Goal: Information Seeking & Learning: Learn about a topic

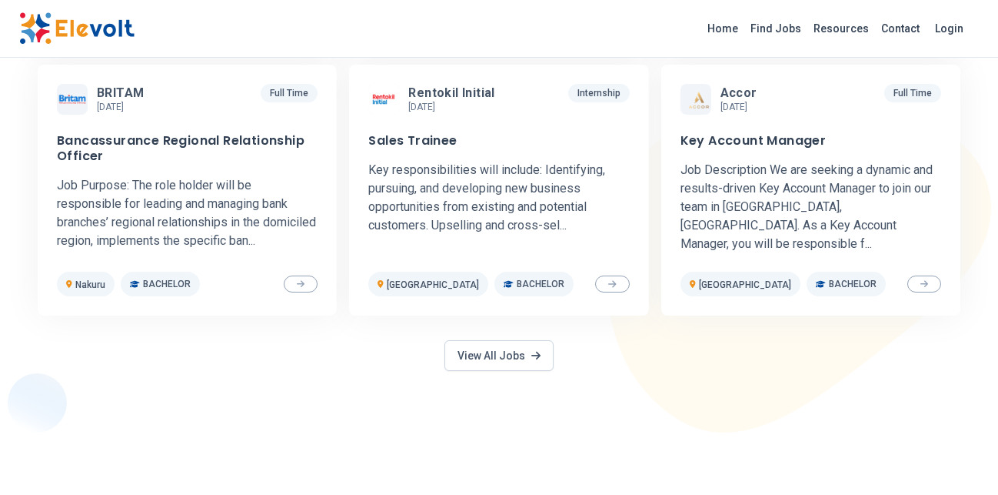
scroll to position [863, 0]
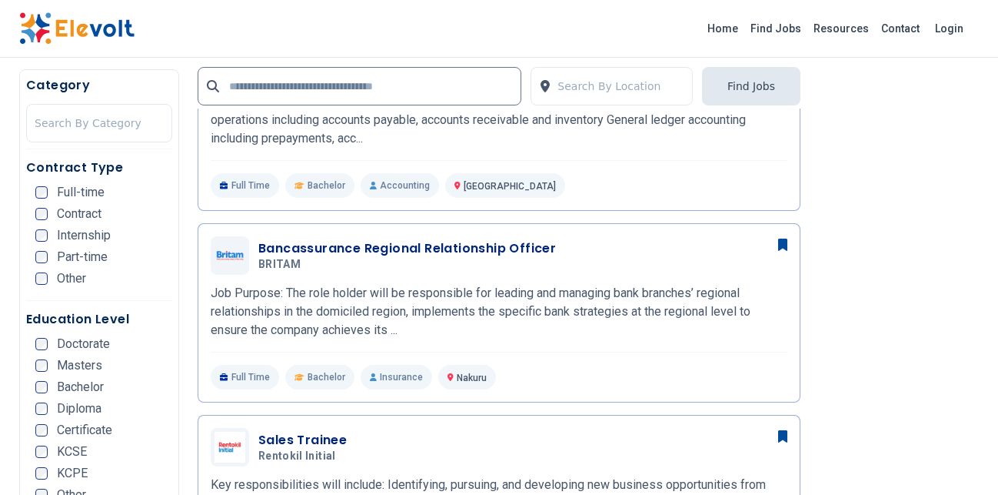
scroll to position [157, 0]
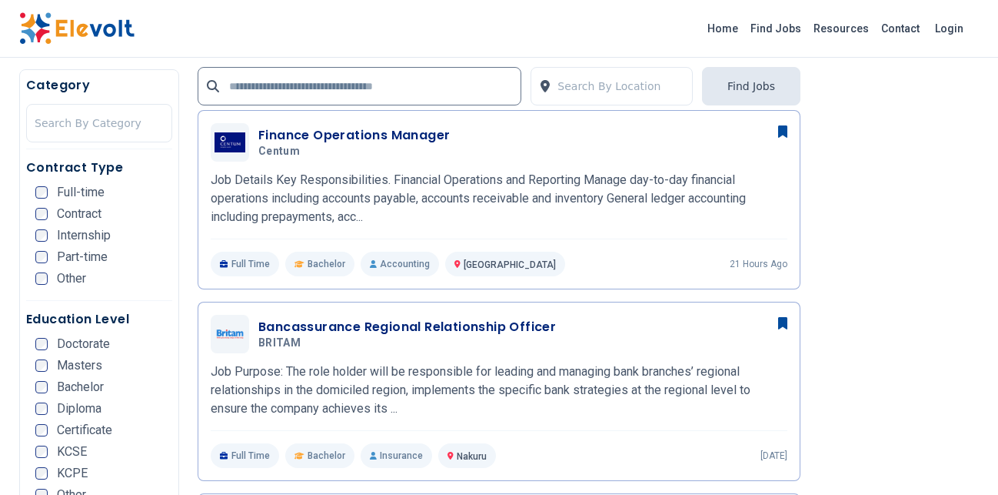
scroll to position [628, 0]
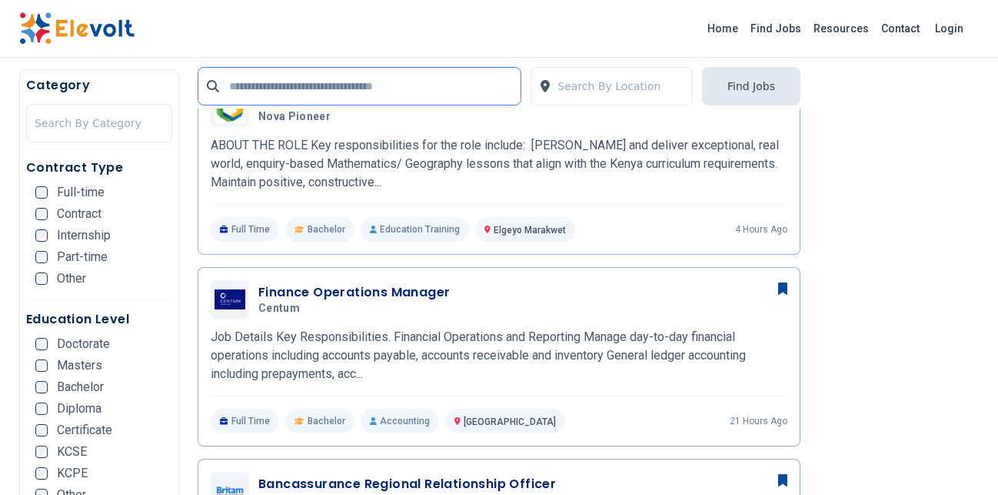
drag, startPoint x: 283, startPoint y: 95, endPoint x: 314, endPoint y: 80, distance: 34.4
click at [284, 96] on input "text" at bounding box center [360, 86] width 324 height 38
click at [290, 80] on input "text" at bounding box center [360, 86] width 324 height 38
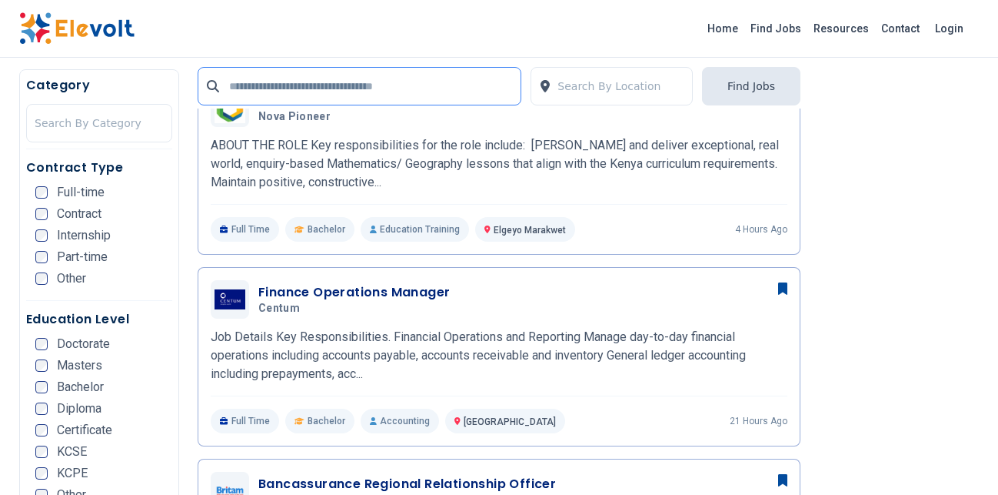
scroll to position [314, 0]
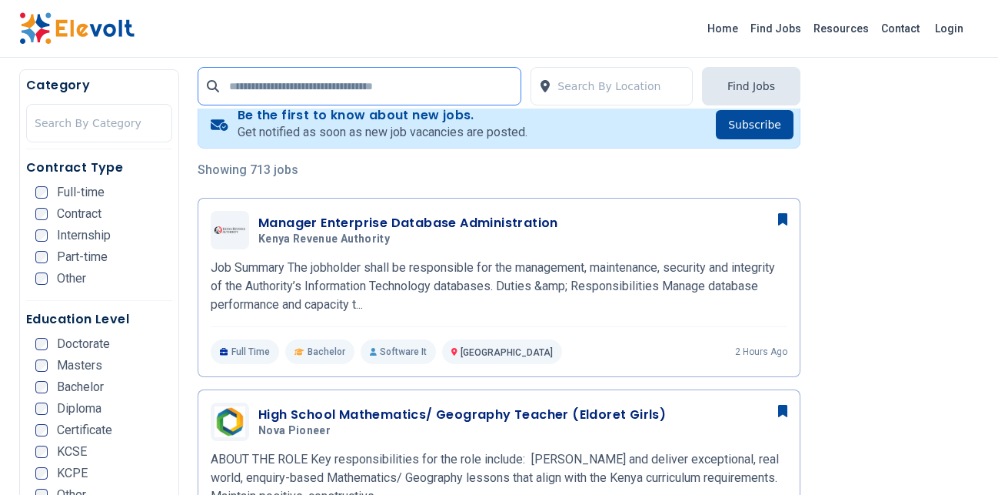
click at [368, 73] on input "text" at bounding box center [360, 86] width 324 height 38
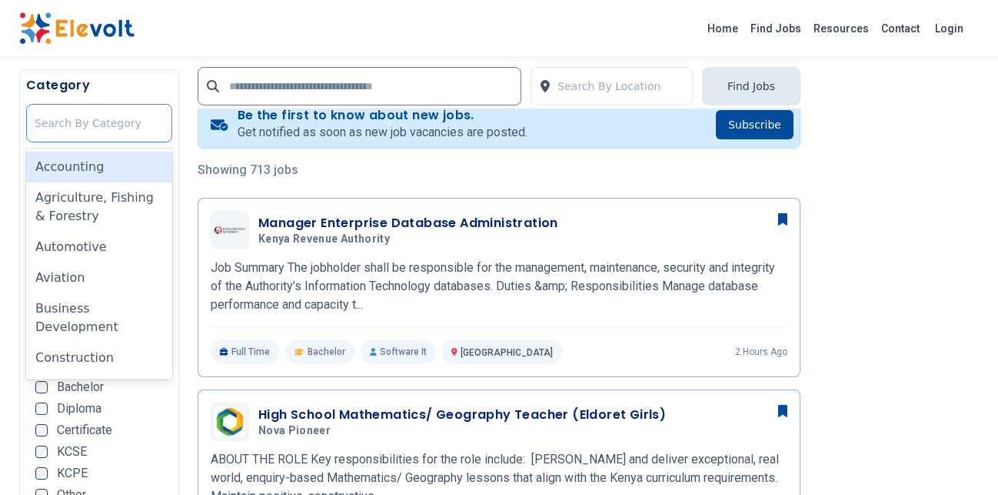
click at [149, 132] on div at bounding box center [99, 123] width 129 height 31
click at [106, 168] on div "Accounting" at bounding box center [99, 167] width 146 height 31
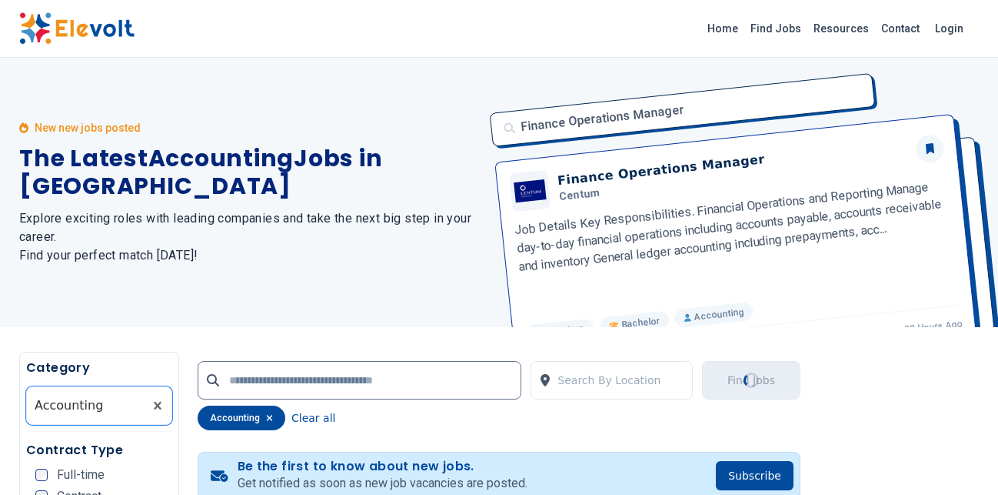
click at [304, 85] on div "New new jobs posted The Latest Accounting Jobs in Kenya Explore exciting roles …" at bounding box center [249, 192] width 461 height 269
click at [347, 362] on input "text" at bounding box center [360, 380] width 324 height 38
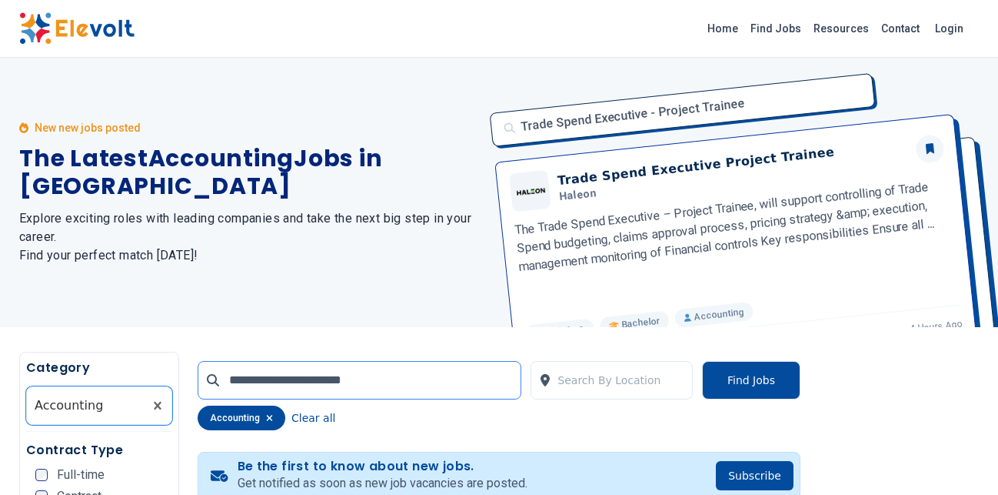
type input "**********"
click button "submit" at bounding box center [0, 0] width 0 height 0
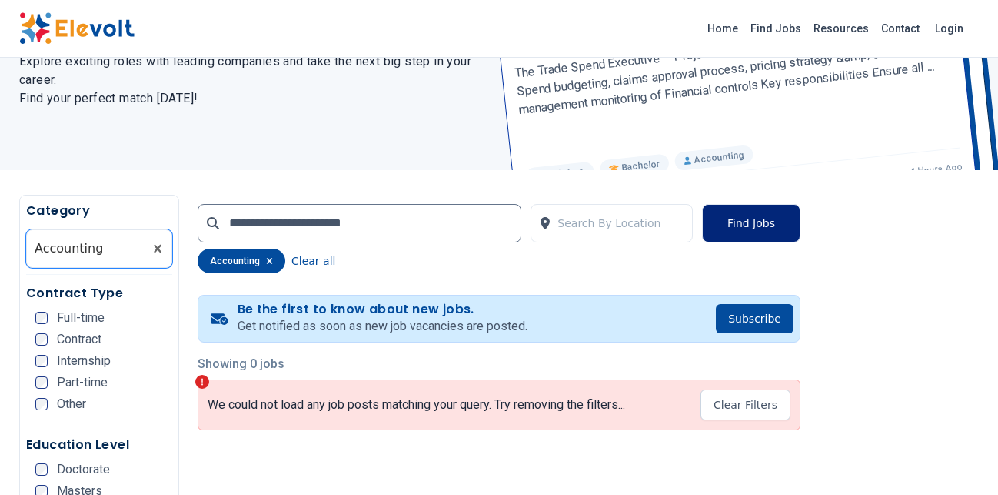
click at [778, 222] on button "Find Jobs" at bounding box center [751, 223] width 98 height 38
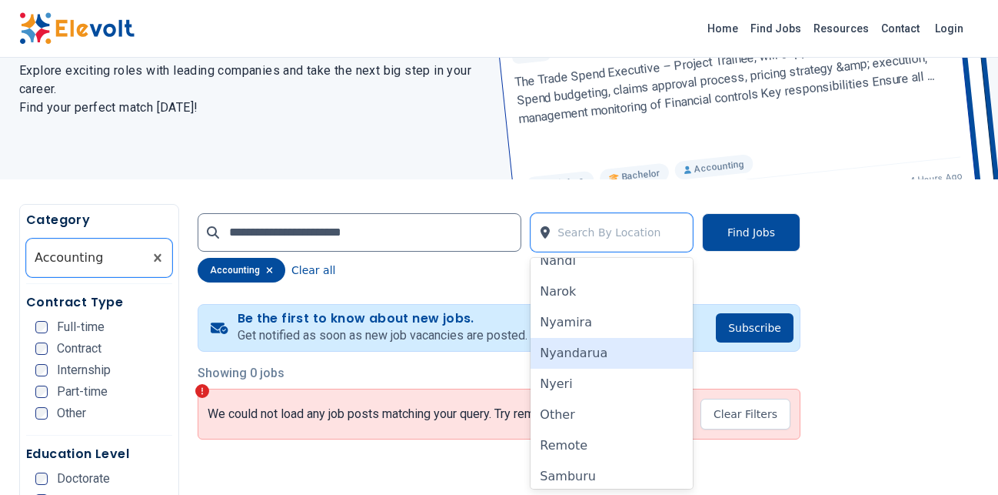
scroll to position [872, 0]
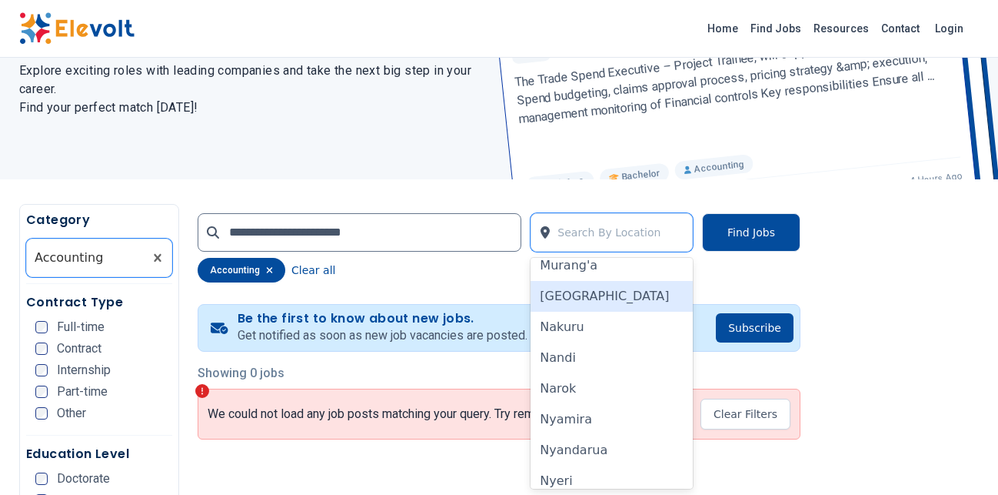
click at [589, 297] on div "[GEOGRAPHIC_DATA]" at bounding box center [612, 296] width 162 height 31
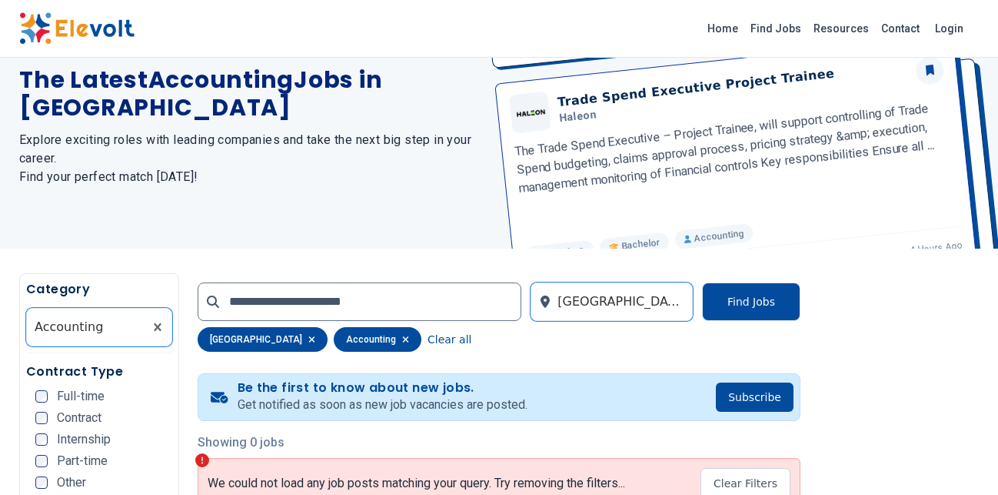
scroll to position [157, 0]
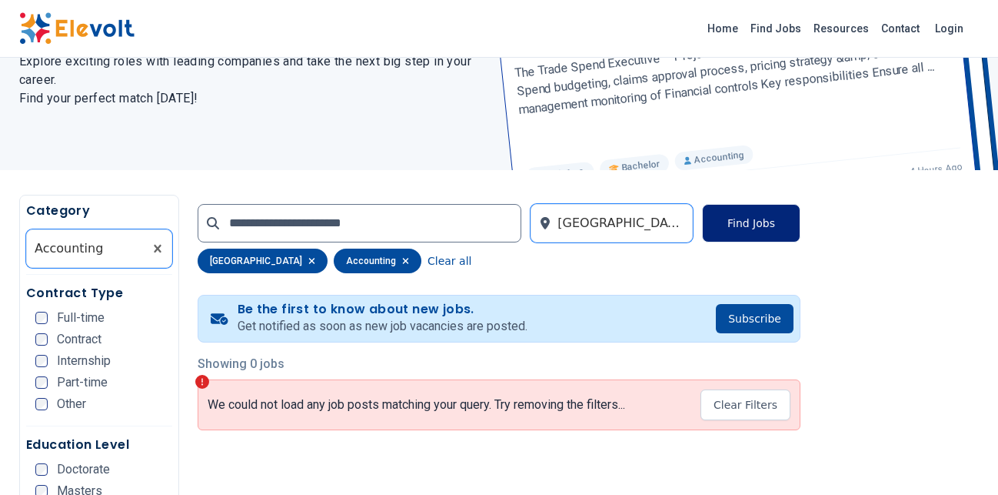
click at [770, 226] on button "Find Jobs" at bounding box center [751, 223] width 98 height 38
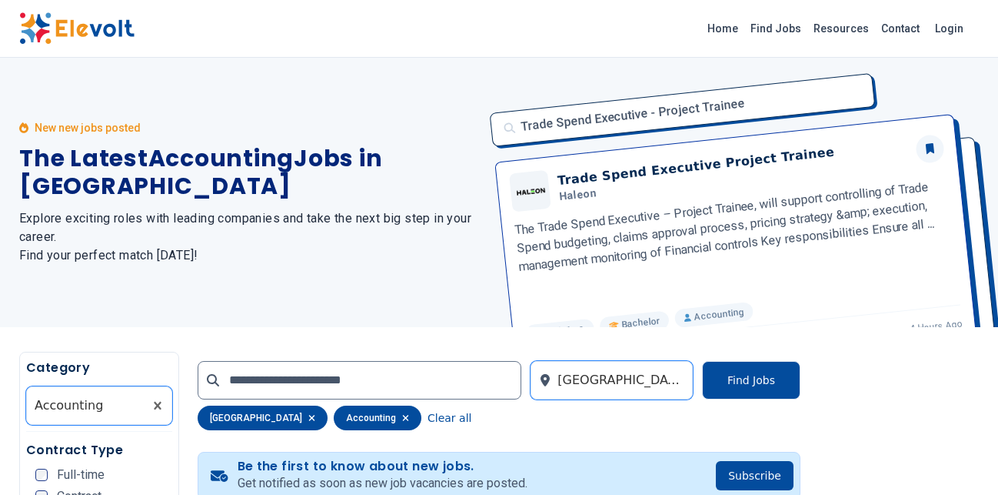
scroll to position [235, 0]
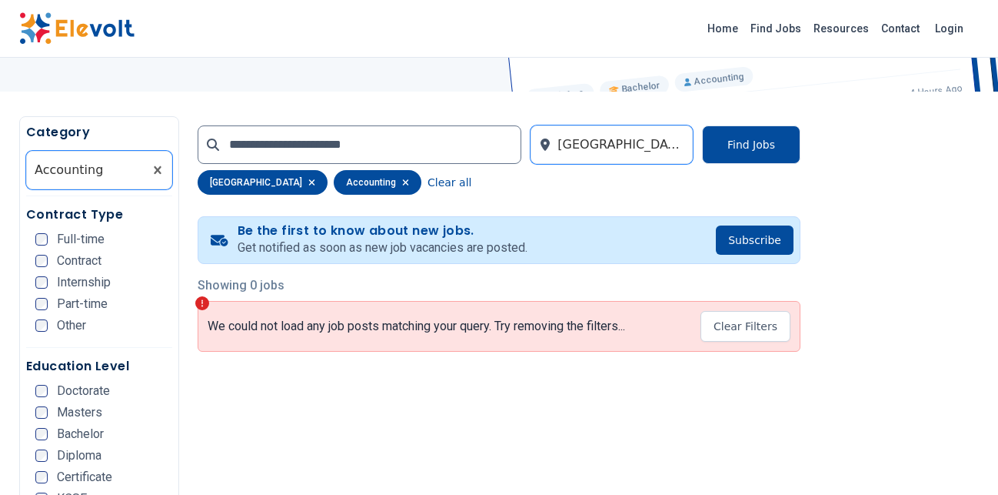
click at [205, 300] on icon at bounding box center [202, 303] width 14 height 14
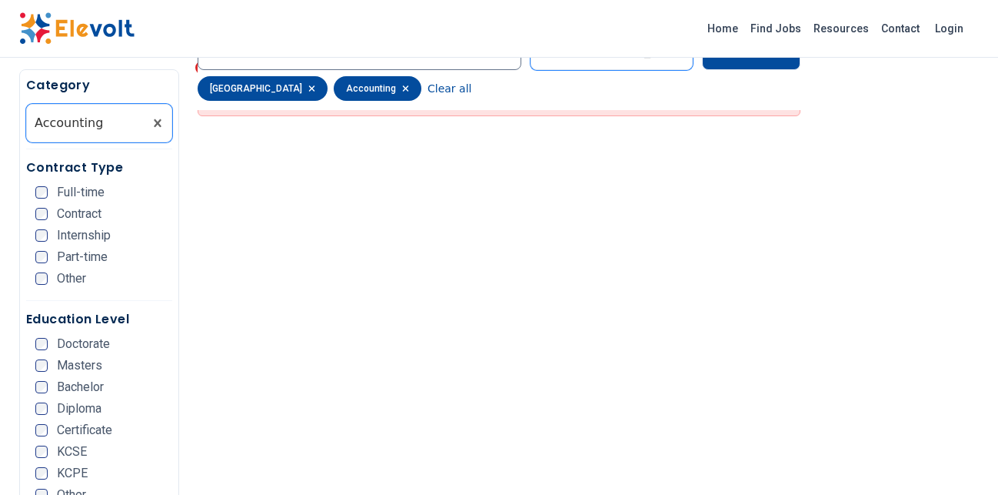
scroll to position [549, 0]
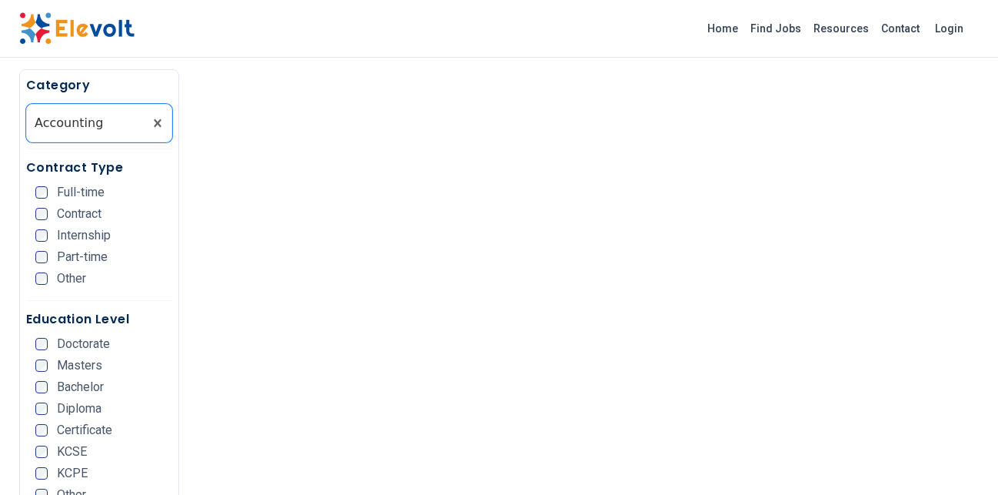
click at [94, 382] on span "Bachelor" at bounding box center [80, 387] width 47 height 12
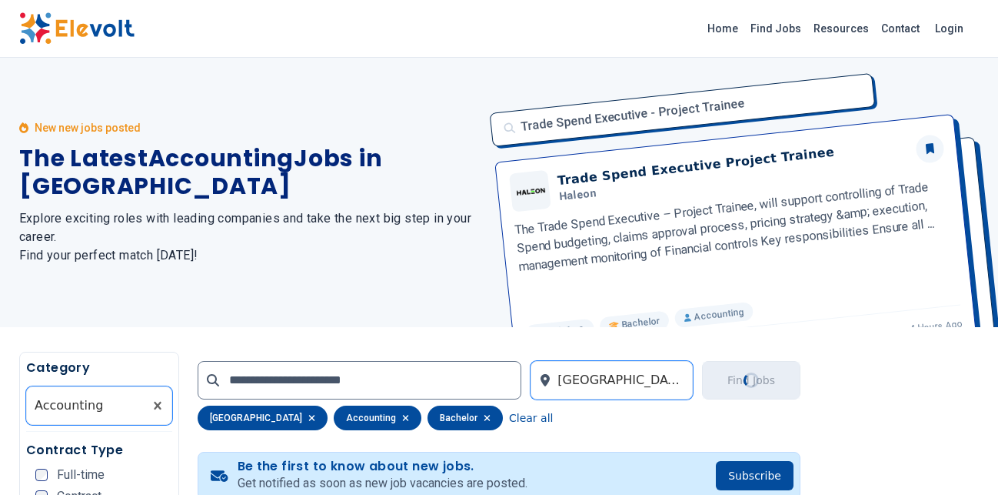
scroll to position [157, 0]
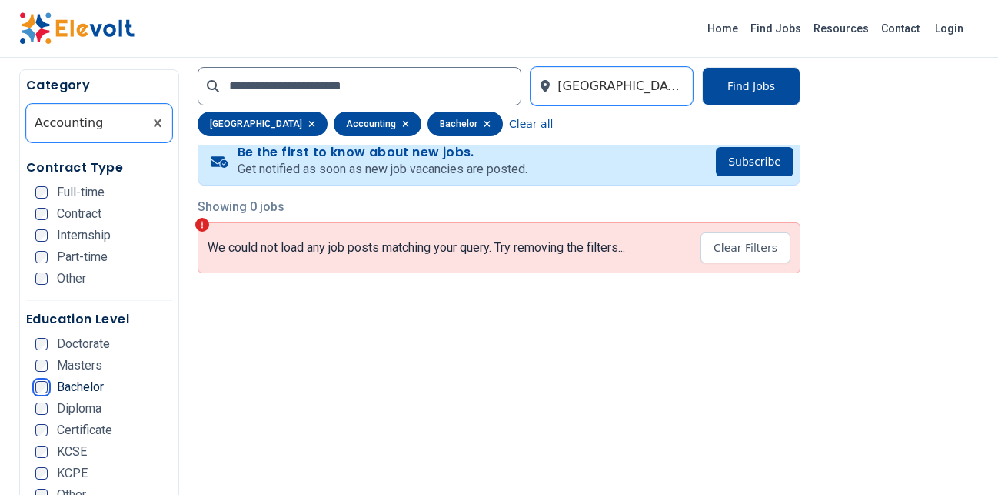
scroll to position [157, 0]
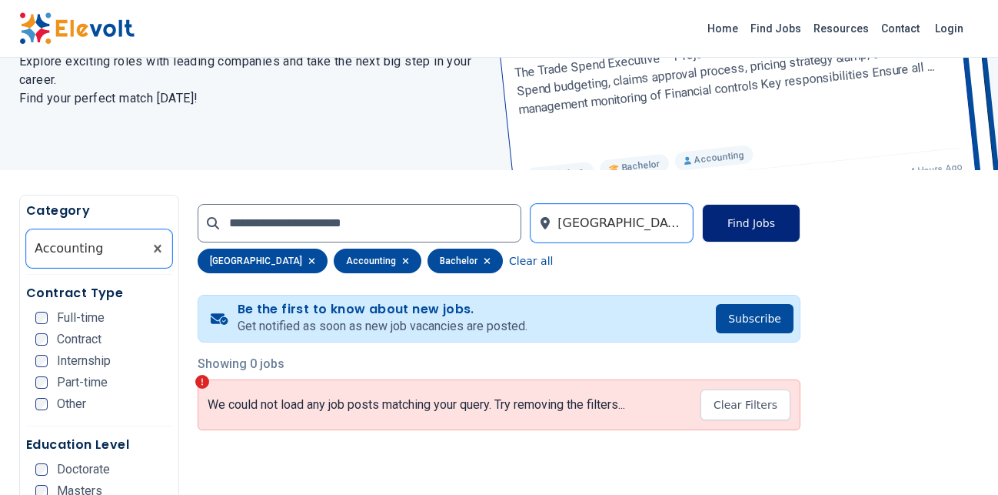
click at [768, 235] on button "Find Jobs" at bounding box center [751, 223] width 98 height 38
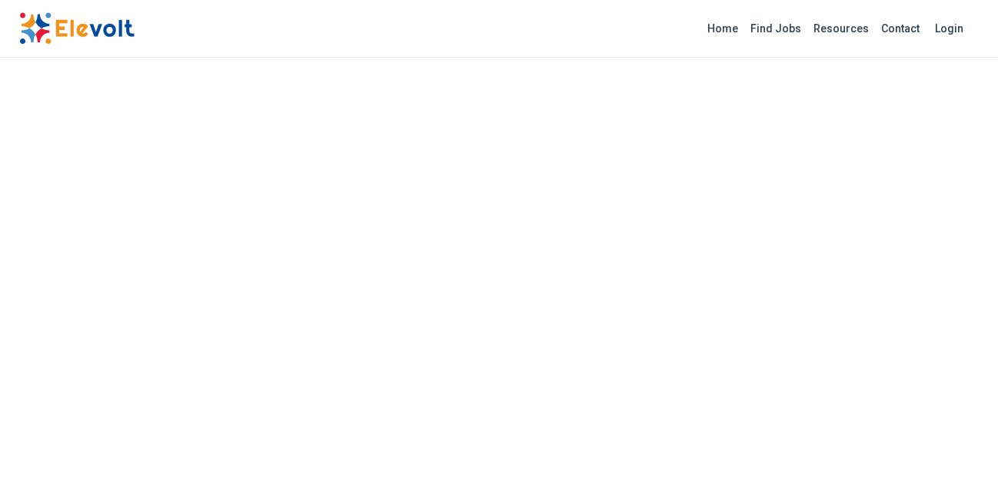
scroll to position [1655, 0]
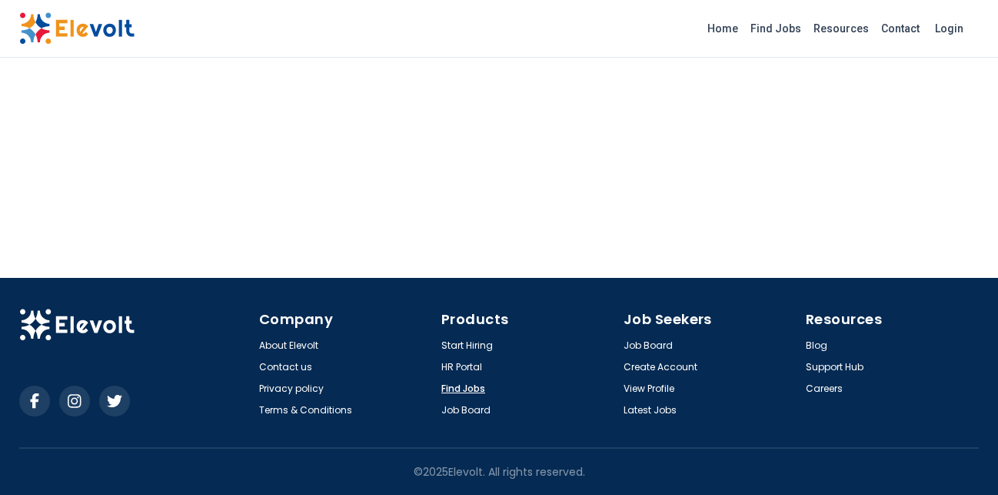
click at [455, 385] on link "Find Jobs" at bounding box center [463, 388] width 44 height 12
